Goal: Task Accomplishment & Management: Use online tool/utility

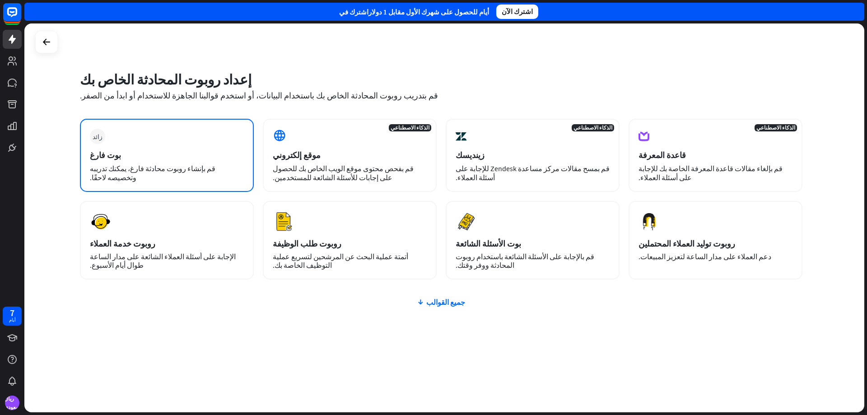
click at [213, 153] on div "بوت فارغ" at bounding box center [167, 155] width 154 height 10
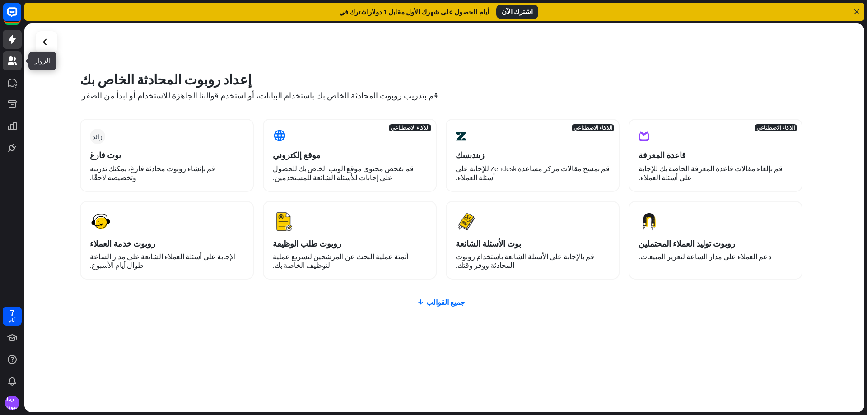
click at [16, 64] on icon at bounding box center [12, 60] width 9 height 9
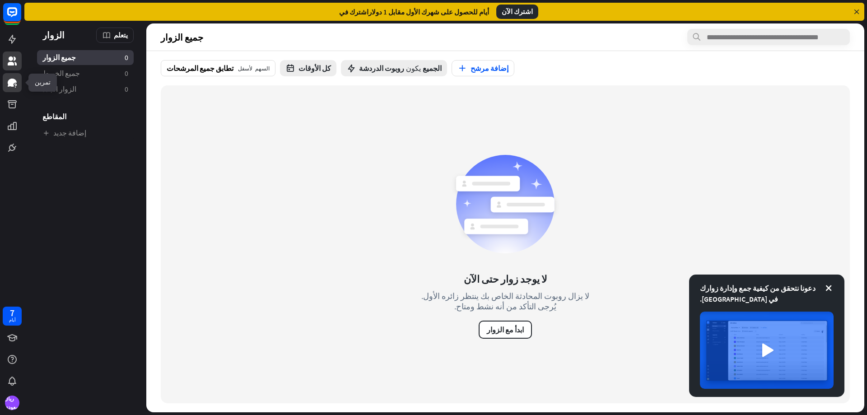
click at [13, 79] on icon at bounding box center [12, 83] width 9 height 8
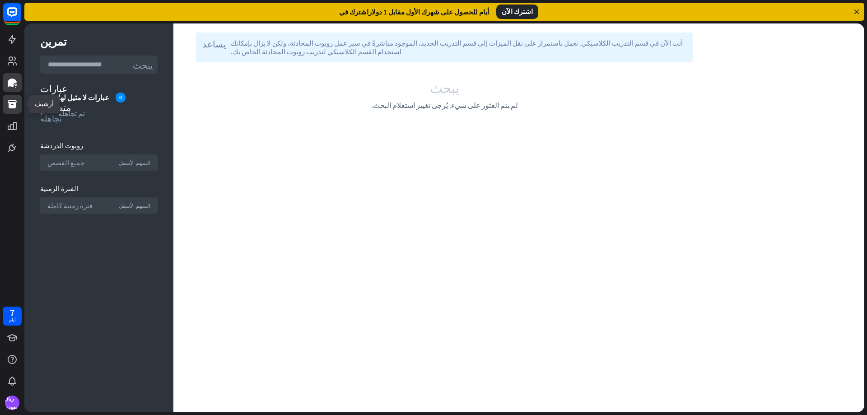
click at [11, 110] on link at bounding box center [12, 104] width 19 height 19
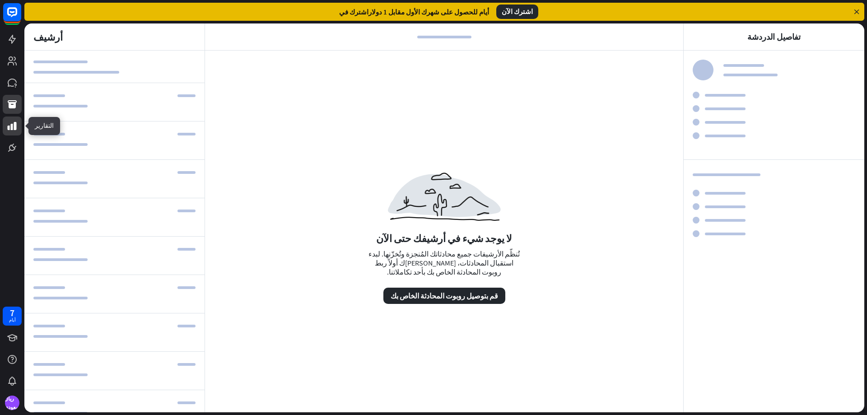
click at [8, 128] on icon at bounding box center [12, 126] width 9 height 8
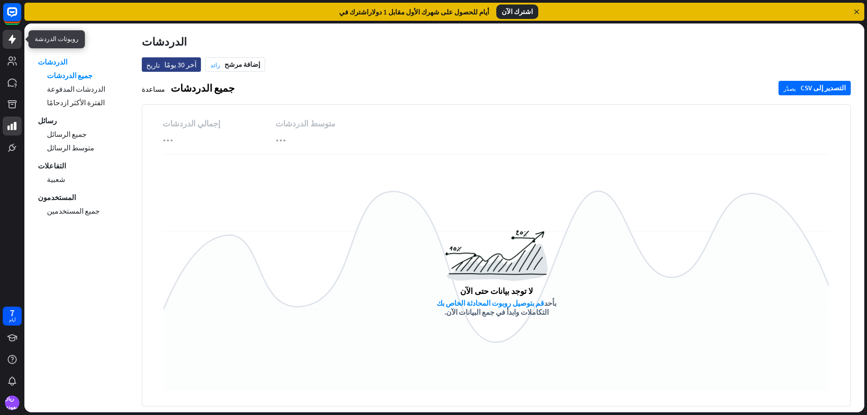
click at [12, 47] on link at bounding box center [12, 39] width 19 height 19
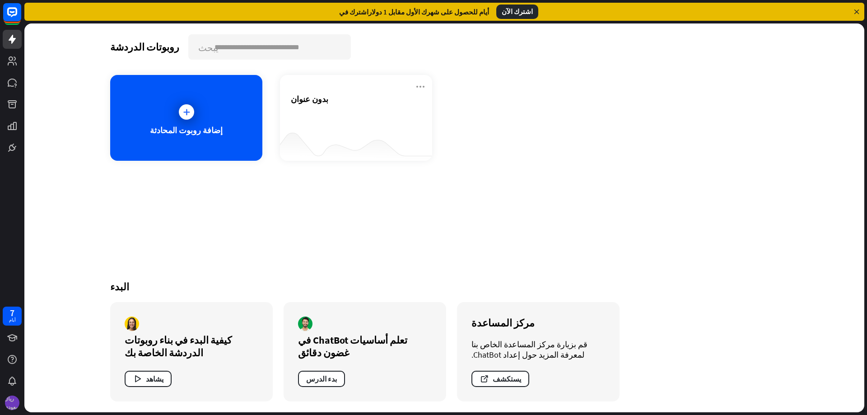
click at [12, 402] on font "ريال سعودي" at bounding box center [12, 402] width 16 height 17
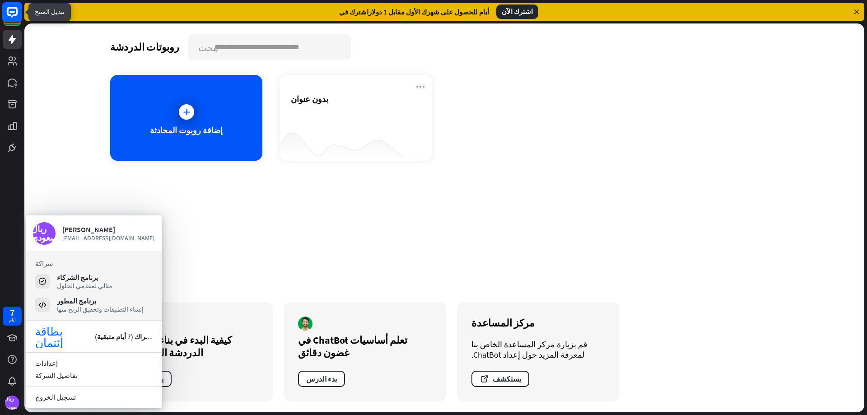
click at [8, 19] on rect at bounding box center [12, 12] width 20 height 20
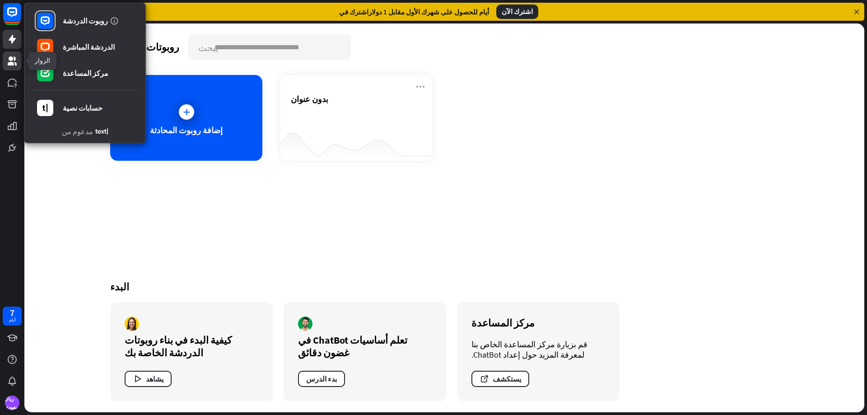
click at [6, 63] on link at bounding box center [12, 60] width 19 height 19
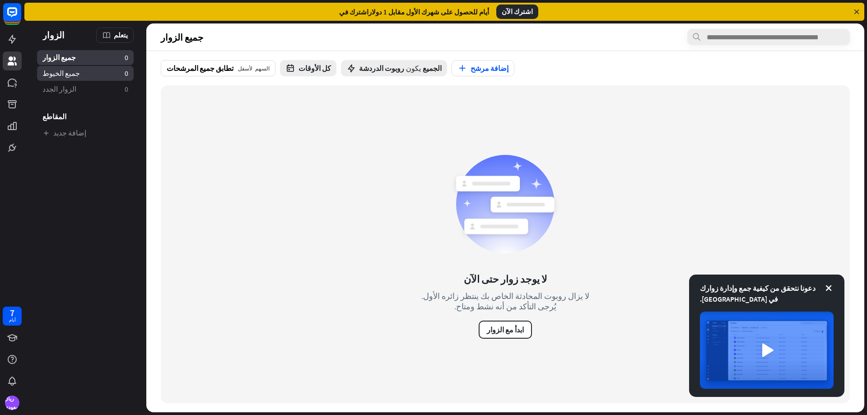
click at [83, 74] on link "جميع الخيوط 0" at bounding box center [85, 73] width 97 height 15
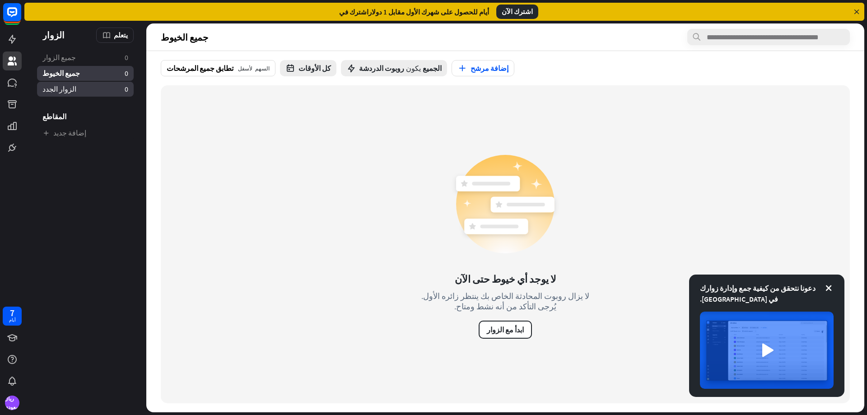
click at [75, 95] on link "الزوار الجدد 0" at bounding box center [85, 89] width 97 height 15
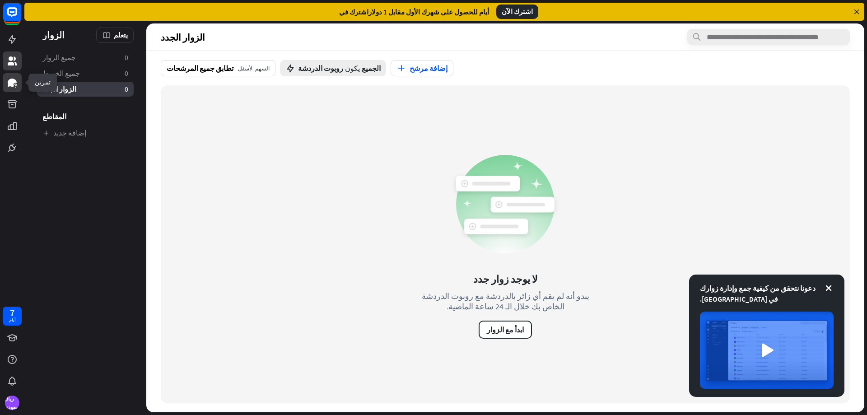
click at [9, 84] on icon at bounding box center [12, 83] width 9 height 8
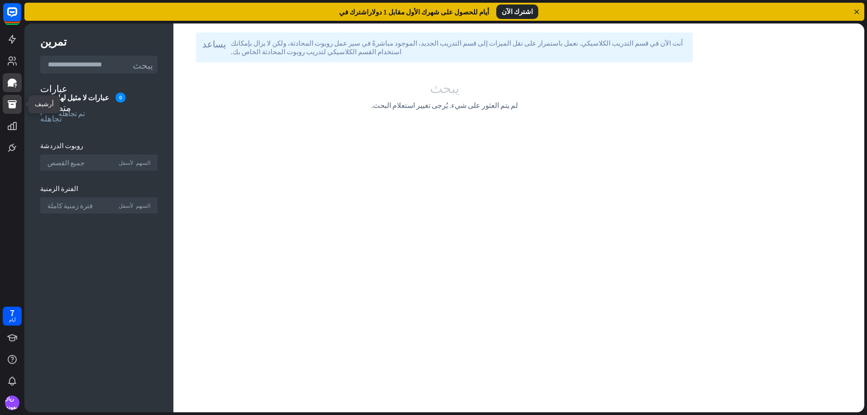
click at [18, 108] on link at bounding box center [12, 104] width 19 height 19
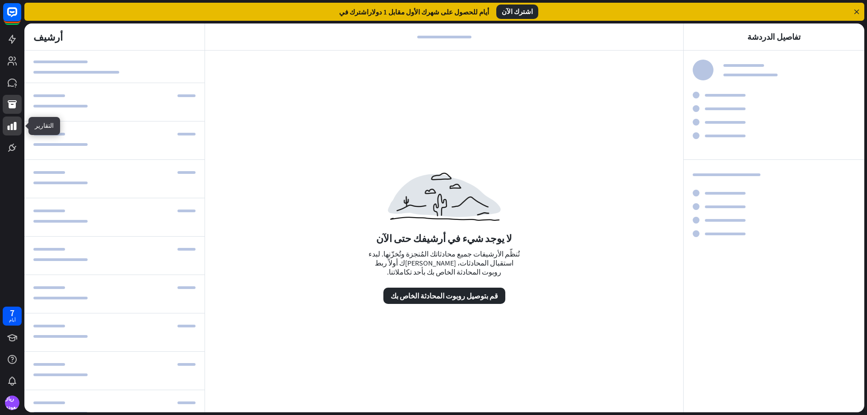
click at [8, 130] on icon at bounding box center [12, 126] width 9 height 8
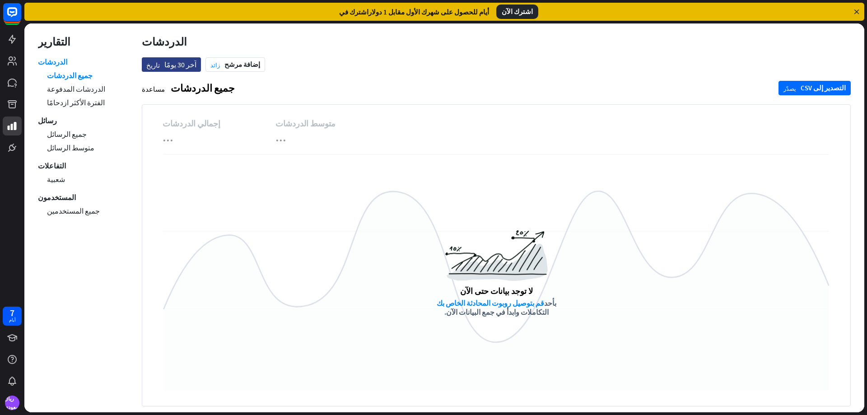
drag, startPoint x: 867, startPoint y: 109, endPoint x: 865, endPoint y: 201, distance: 92.2
click at [867, 254] on div "قائمة طعام التقارير الدردشات جميع الدردشات الدردشات المدفوعة الفترة الأكثر ازدح…" at bounding box center [445, 219] width 843 height 392
click at [70, 135] on font "جميع الرسائل" at bounding box center [67, 134] width 40 height 9
click at [8, 407] on font "ريال سعودي" at bounding box center [12, 402] width 16 height 15
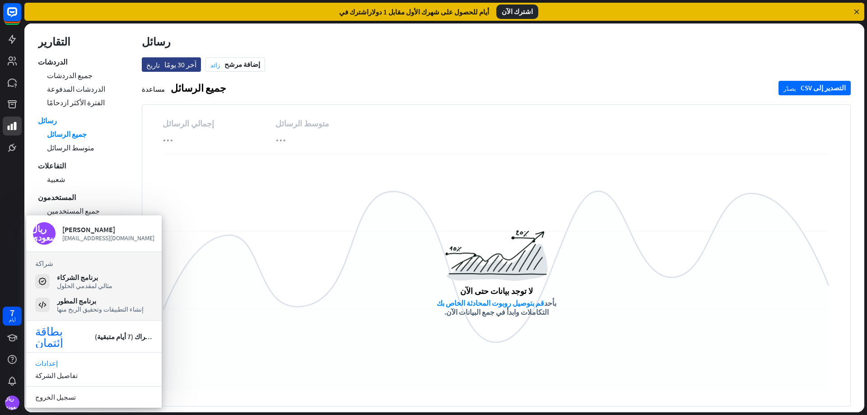
click at [64, 360] on link "إعدادات" at bounding box center [94, 363] width 136 height 12
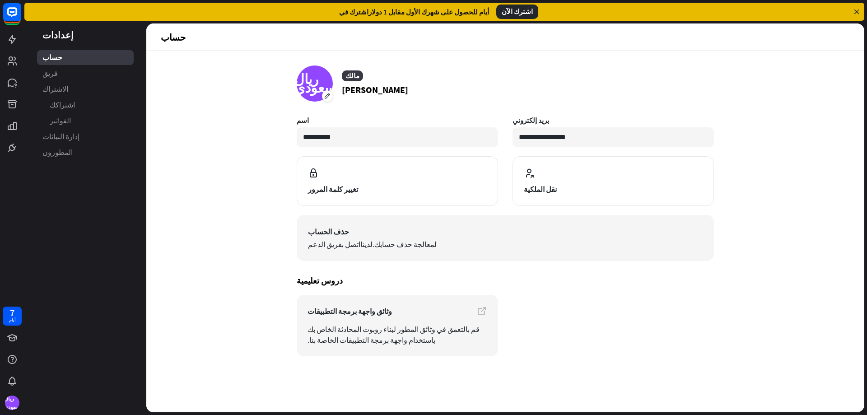
click at [405, 249] on span "اتصل بفريق الدعم لدينا لمعالجة حذف حسابك." at bounding box center [505, 244] width 395 height 11
click at [331, 248] on font "اتصل بفريق الدعم" at bounding box center [334, 244] width 52 height 9
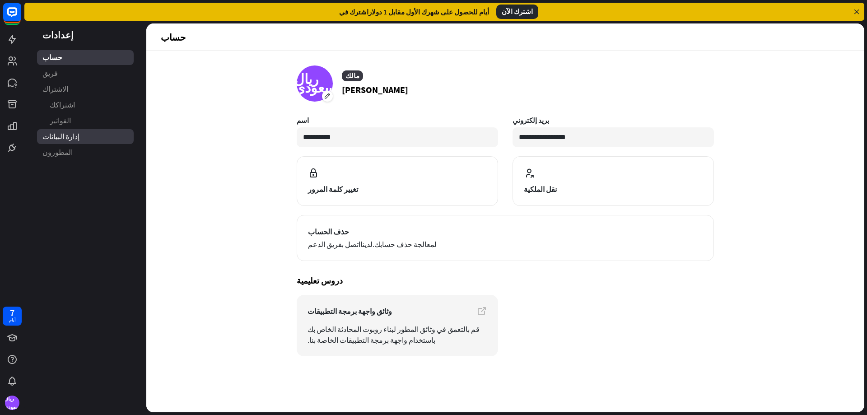
click at [75, 140] on link "إدارة البيانات" at bounding box center [85, 136] width 97 height 15
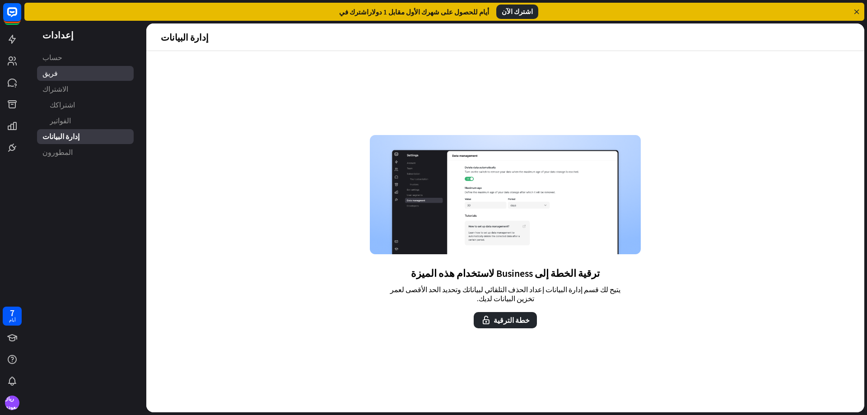
click at [61, 79] on link "فريق" at bounding box center [85, 73] width 97 height 15
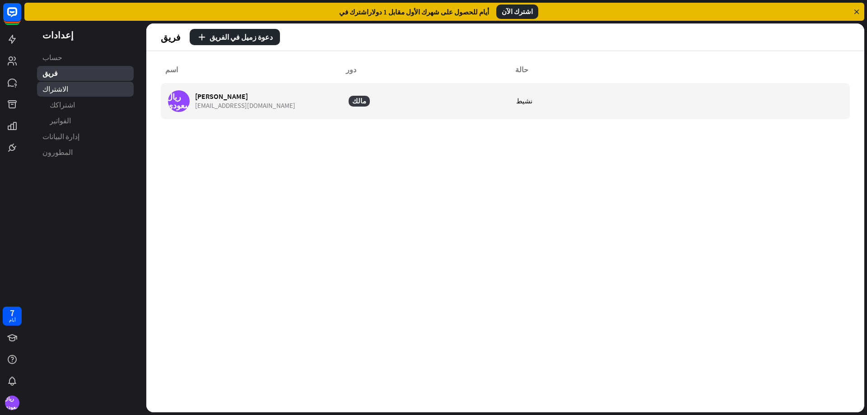
click at [61, 89] on font "الاشتراك" at bounding box center [55, 88] width 26 height 9
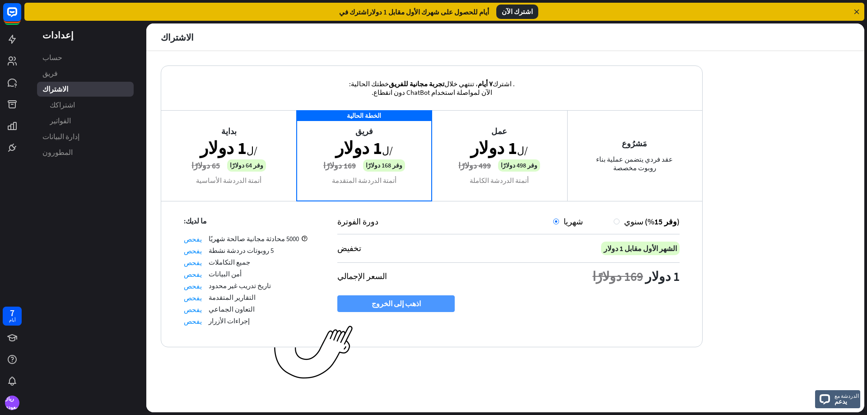
click at [404, 308] on font "اذهب إلى الخروج" at bounding box center [396, 304] width 49 height 16
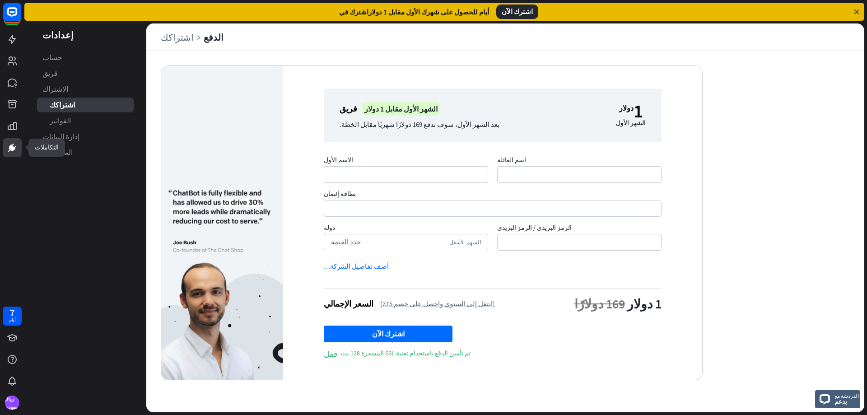
click at [11, 150] on icon at bounding box center [11, 147] width 5 height 5
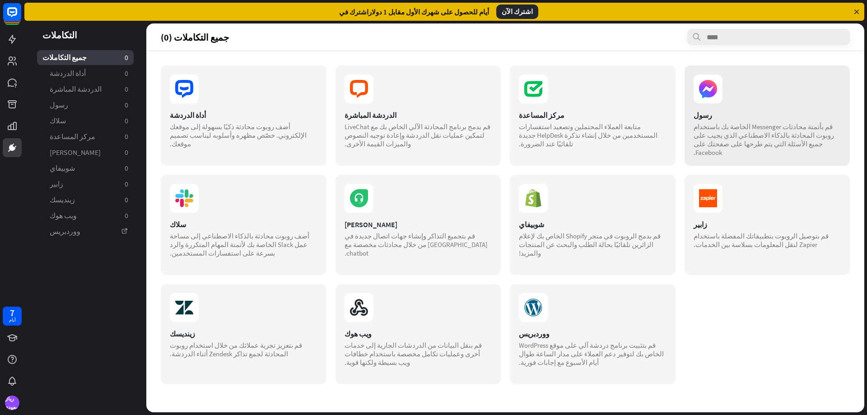
click at [758, 130] on font "قم بأتمتة محادثات Messenger الخاصة بك باستخدام روبوت المحادثة بالذكاء الاصطناعي…" at bounding box center [764, 139] width 140 height 34
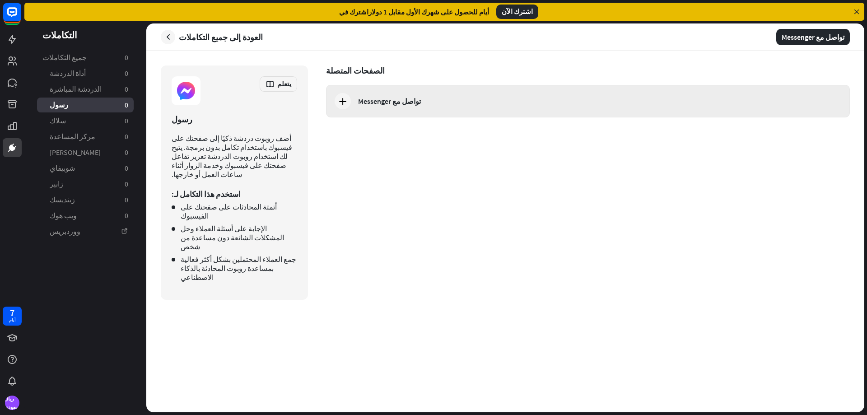
click at [365, 103] on font "تواصل مع Messenger" at bounding box center [389, 101] width 63 height 9
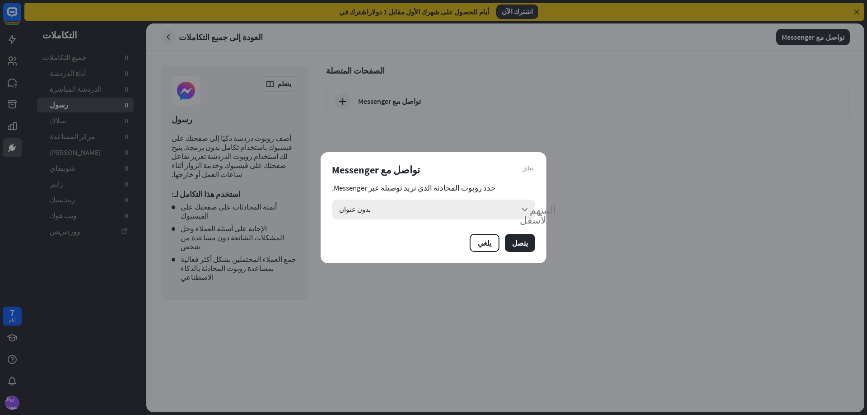
click at [445, 215] on div "بدون عنوان السهم لأسفل" at bounding box center [433, 210] width 203 height 20
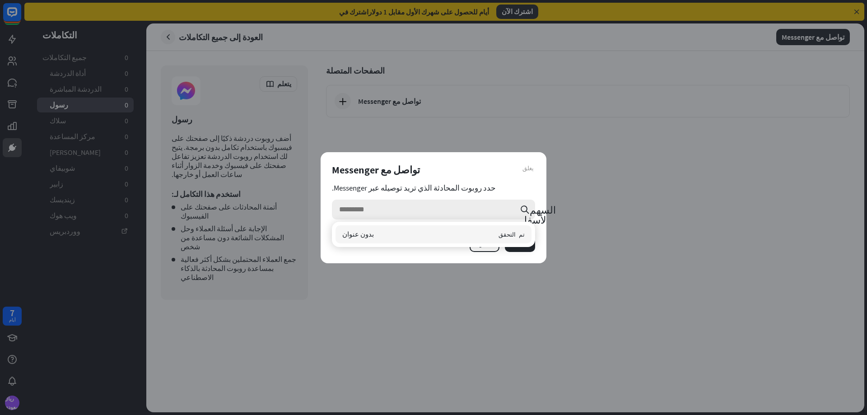
click at [446, 215] on input "search" at bounding box center [427, 210] width 176 height 20
drag, startPoint x: 550, startPoint y: 259, endPoint x: 543, endPoint y: 256, distance: 7.5
click at [549, 259] on div "يغلق تواصل مع Messenger حدد روبوت المحادثة الذي تريد توصيله عبر Messenger. السه…" at bounding box center [433, 207] width 867 height 415
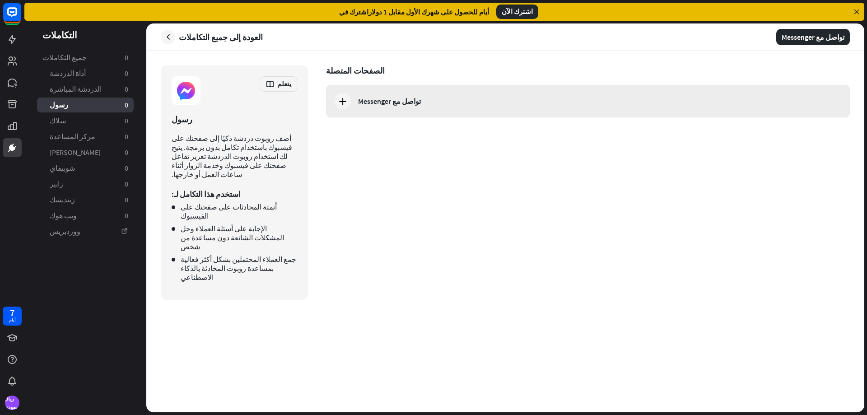
click at [360, 109] on div "تواصل مع Messenger" at bounding box center [588, 101] width 524 height 33
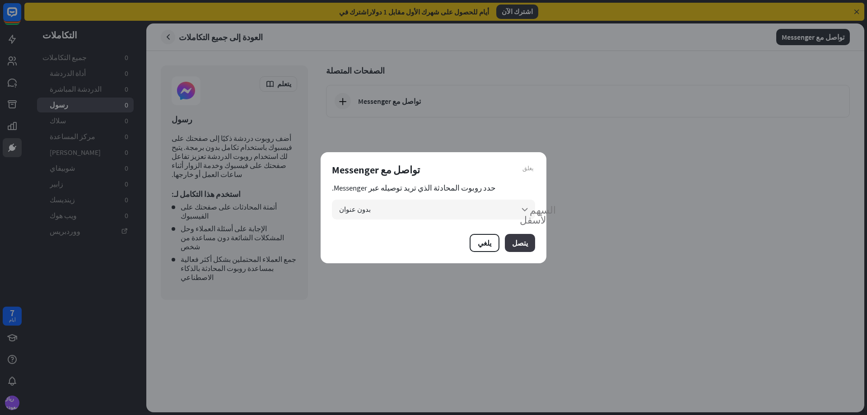
click at [522, 246] on font "يتصل" at bounding box center [520, 242] width 16 height 9
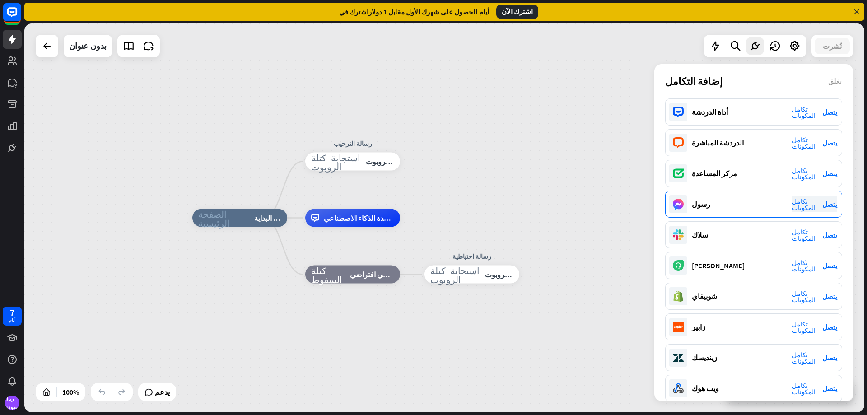
click at [707, 211] on div "رسول تكامل المكونات يتصل" at bounding box center [753, 204] width 177 height 27
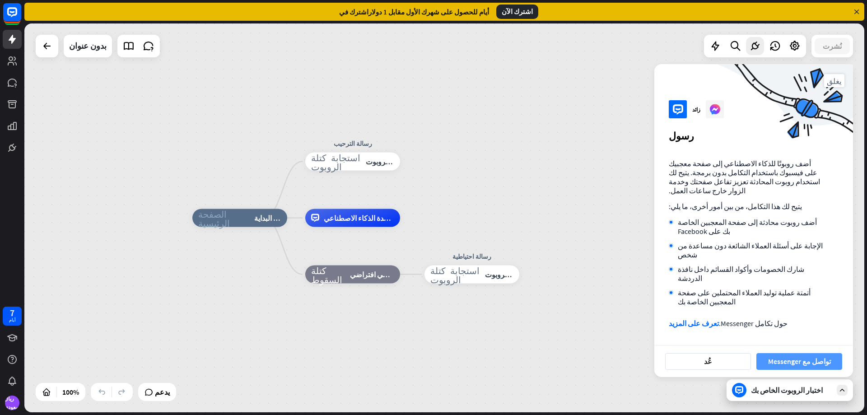
click at [781, 357] on font "تواصل مع Messenger" at bounding box center [799, 361] width 63 height 9
click at [729, 353] on button "عُد" at bounding box center [708, 361] width 86 height 17
